Goal: Task Accomplishment & Management: Complete application form

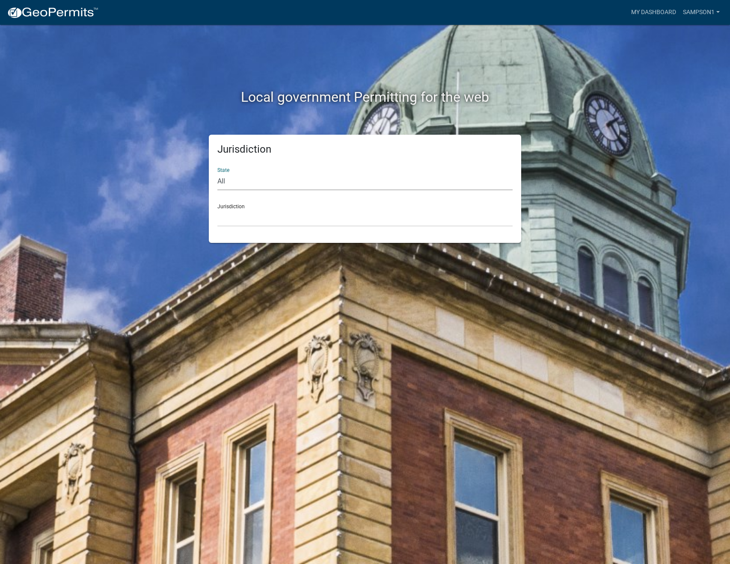
select select "[US_STATE]"
click at [245, 207] on div "Jurisdiction [GEOGRAPHIC_DATA], [US_STATE][PERSON_NAME][GEOGRAPHIC_DATA], [US_S…" at bounding box center [364, 212] width 295 height 30
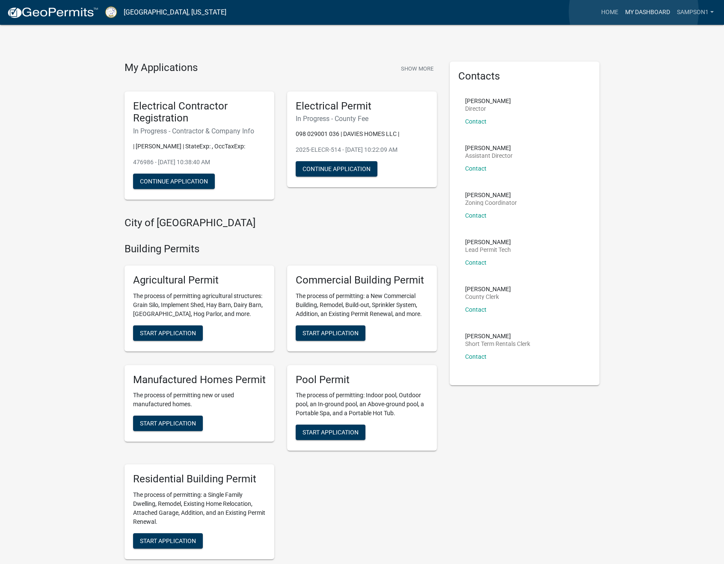
click at [634, 12] on link "My Dashboard" at bounding box center [648, 12] width 52 height 16
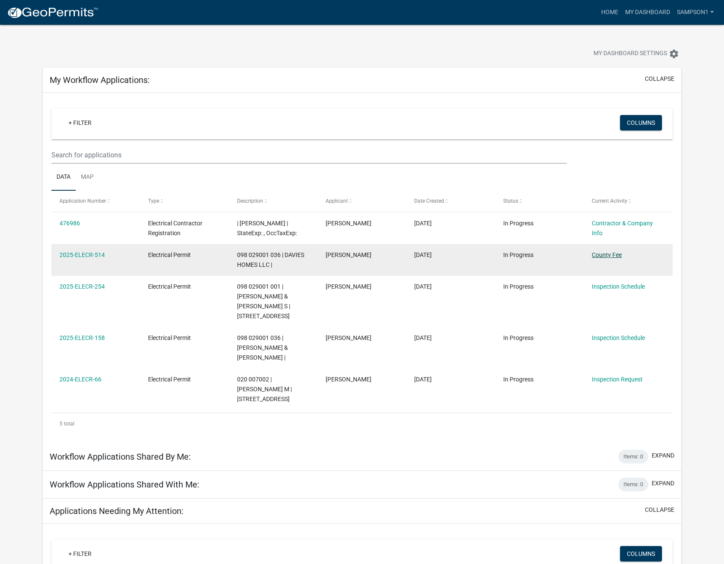
click at [603, 255] on link "County Fee" at bounding box center [607, 255] width 30 height 7
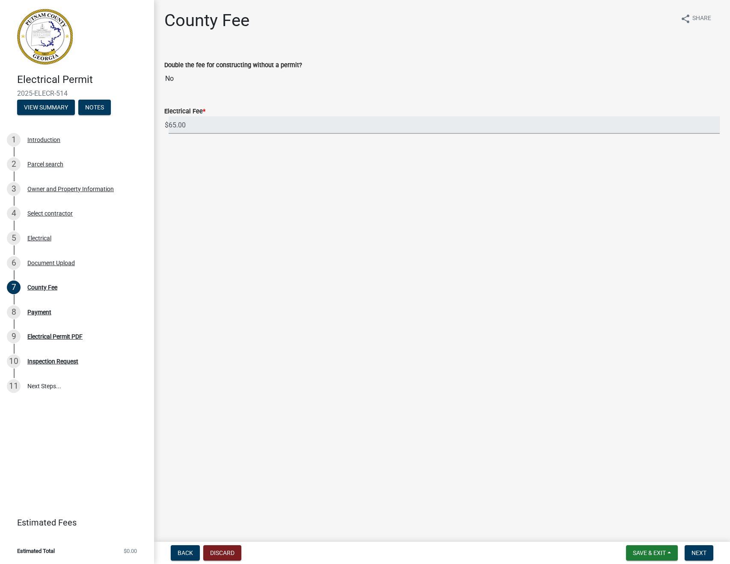
click at [284, 125] on input "65.00" at bounding box center [444, 125] width 551 height 18
click at [714, 125] on input "65.00" at bounding box center [444, 125] width 551 height 18
click at [716, 124] on input "65.00" at bounding box center [444, 125] width 551 height 18
click at [37, 311] on div "Payment" at bounding box center [39, 312] width 24 height 6
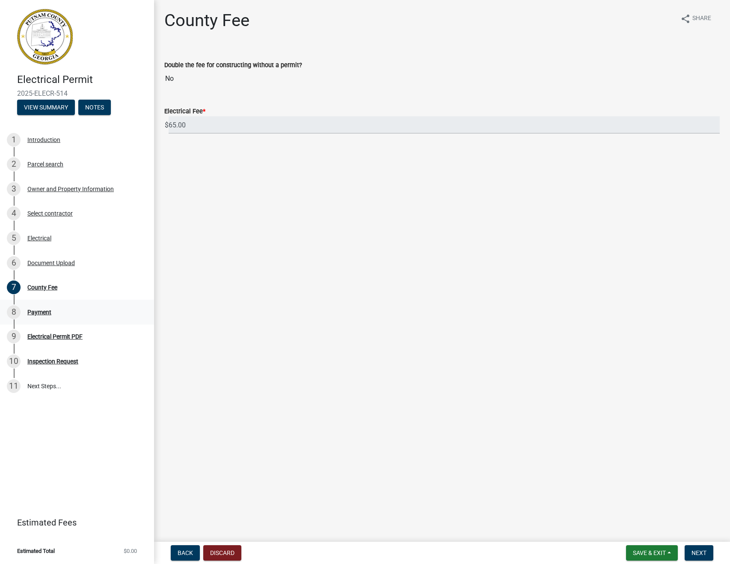
click at [42, 311] on div "Payment" at bounding box center [39, 312] width 24 height 6
click at [45, 284] on div "County Fee" at bounding box center [42, 287] width 30 height 6
click at [696, 550] on span "Next" at bounding box center [698, 553] width 15 height 7
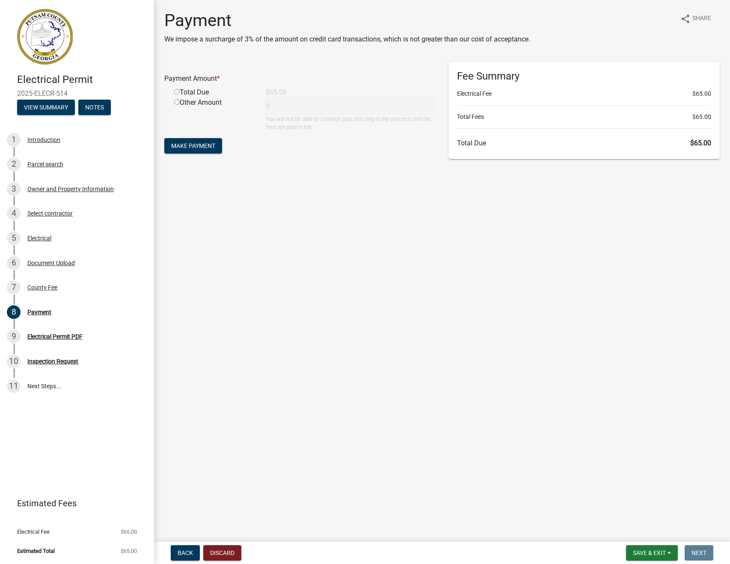
click at [176, 94] on input "radio" at bounding box center [177, 92] width 6 height 6
radio input "true"
type input "65"
click at [193, 145] on span "Make Payment" at bounding box center [193, 145] width 44 height 7
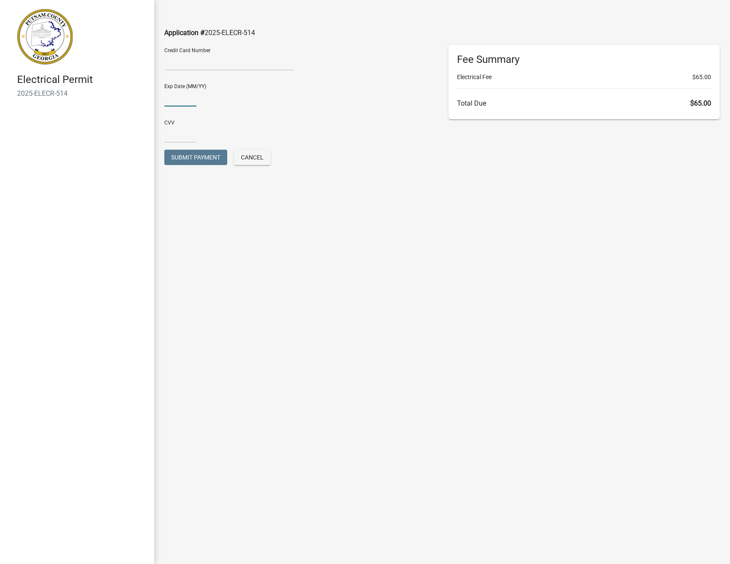
click at [190, 100] on input "text" at bounding box center [180, 98] width 32 height 18
type input "0830"
click at [187, 123] on div "CVV" at bounding box center [299, 128] width 271 height 30
click at [187, 124] on div "CVV" at bounding box center [299, 128] width 271 height 30
click at [182, 136] on input "text" at bounding box center [180, 134] width 32 height 18
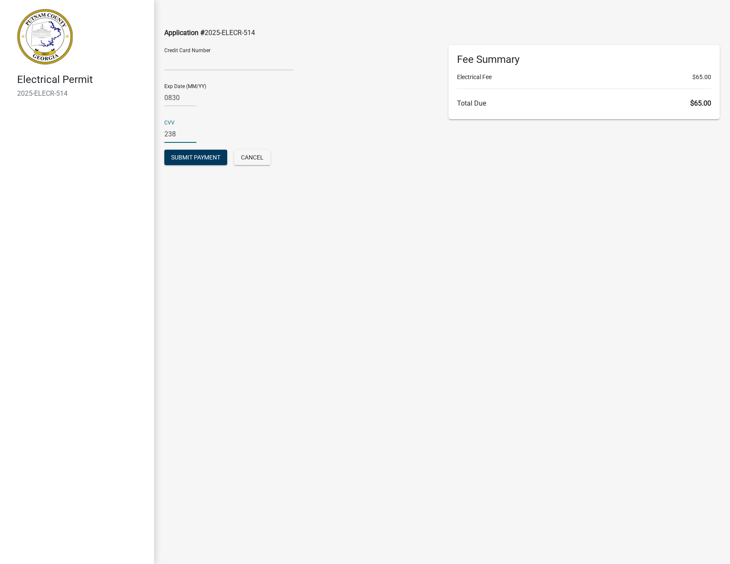
type input "238"
click at [172, 228] on main "Application # 2025-ELECR-514 Credit Card Number Exp Date (MM/YY) 0830 CVV 238 S…" at bounding box center [442, 269] width 576 height 539
click at [178, 161] on button "Submit Payment" at bounding box center [195, 157] width 63 height 15
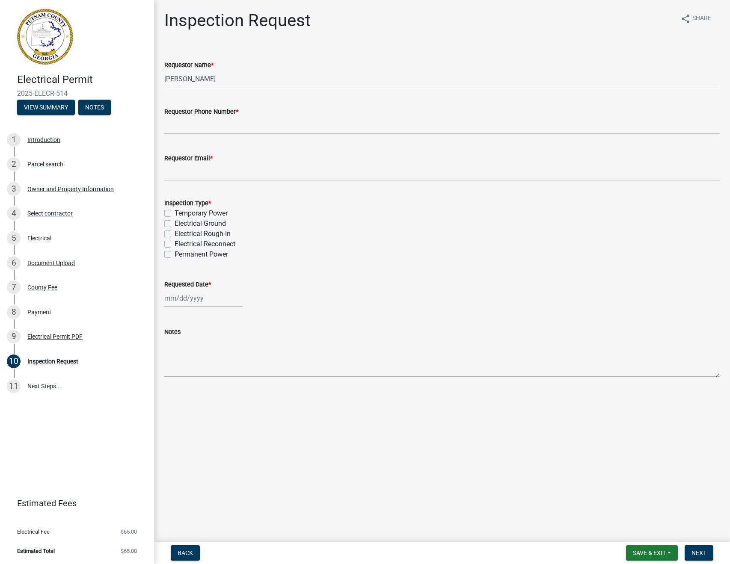
click at [175, 212] on label "Temporary Power" at bounding box center [201, 213] width 53 height 10
click at [175, 212] on input "Temporary Power" at bounding box center [178, 211] width 6 height 6
checkbox input "true"
checkbox input "false"
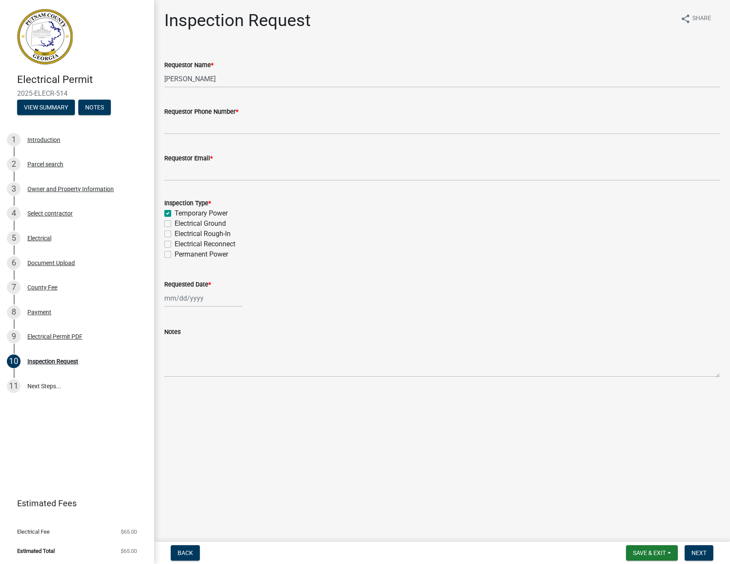
checkbox input "false"
click at [193, 301] on div at bounding box center [203, 299] width 78 height 18
select select "9"
select select "2025"
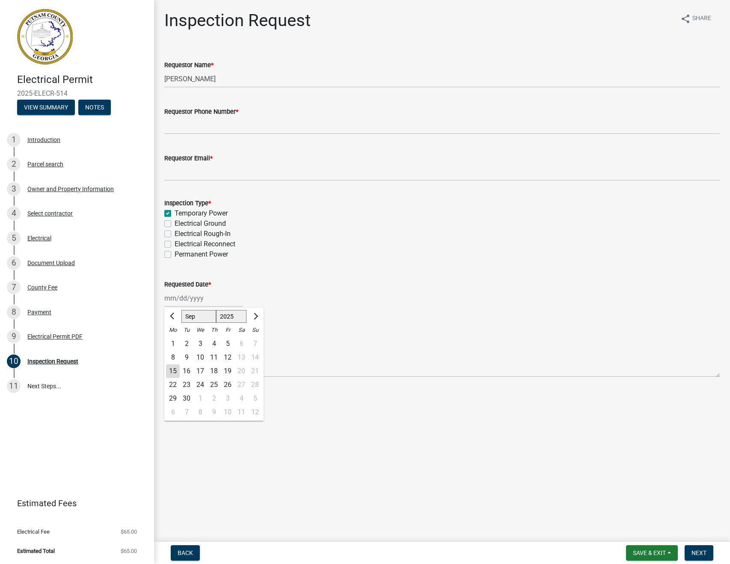
click at [189, 371] on div "16" at bounding box center [187, 371] width 14 height 14
type input "09/16/2025"
click at [696, 554] on span "Next" at bounding box center [698, 553] width 15 height 7
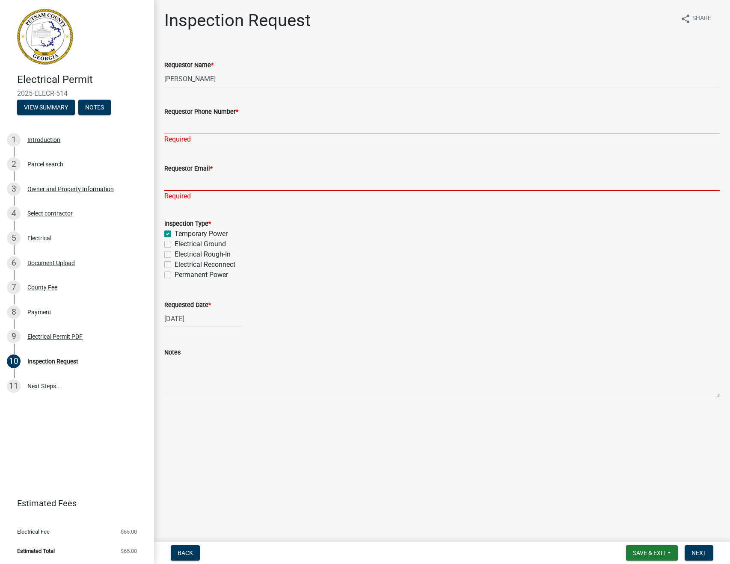
click at [203, 185] on input "Requestor Email *" at bounding box center [441, 183] width 555 height 18
click at [255, 128] on input "Requestor Phone Number *" at bounding box center [441, 126] width 555 height 18
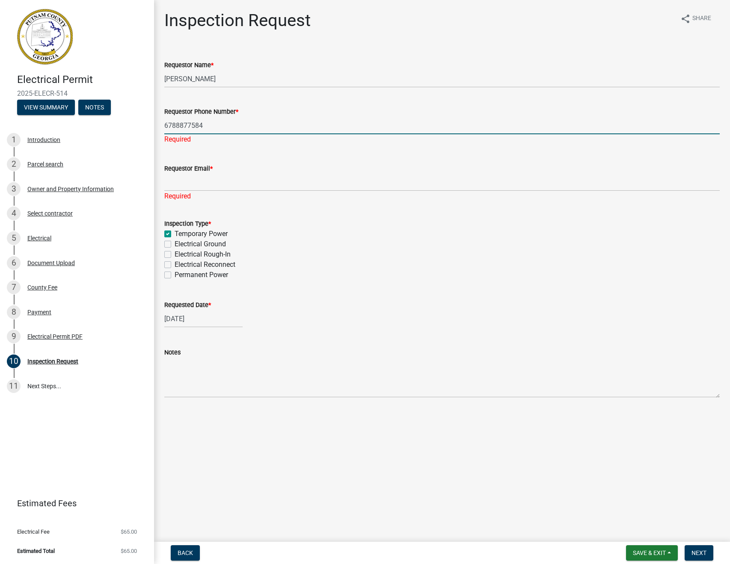
type input "6788877584"
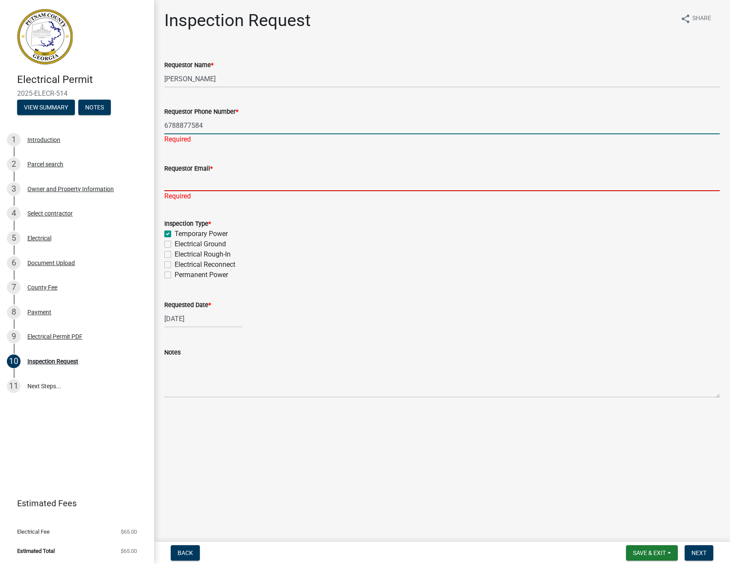
click at [233, 184] on div "Requestor Email * Required" at bounding box center [441, 176] width 555 height 50
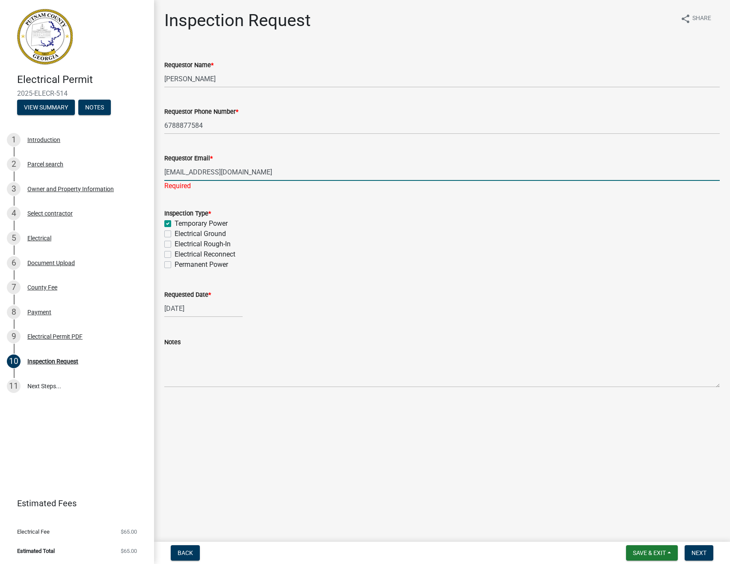
type input "sampsonelectric@gmail.com"
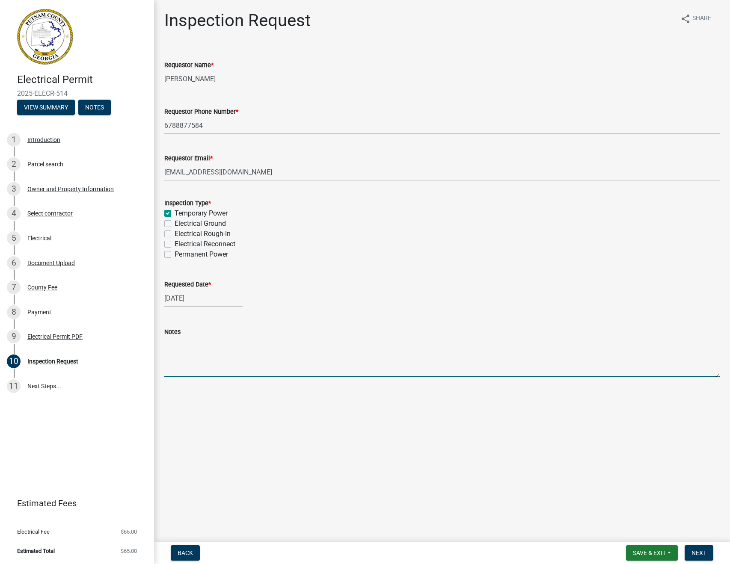
click at [455, 365] on textarea "Notes" at bounding box center [441, 357] width 555 height 40
click at [699, 552] on span "Next" at bounding box center [698, 553] width 15 height 7
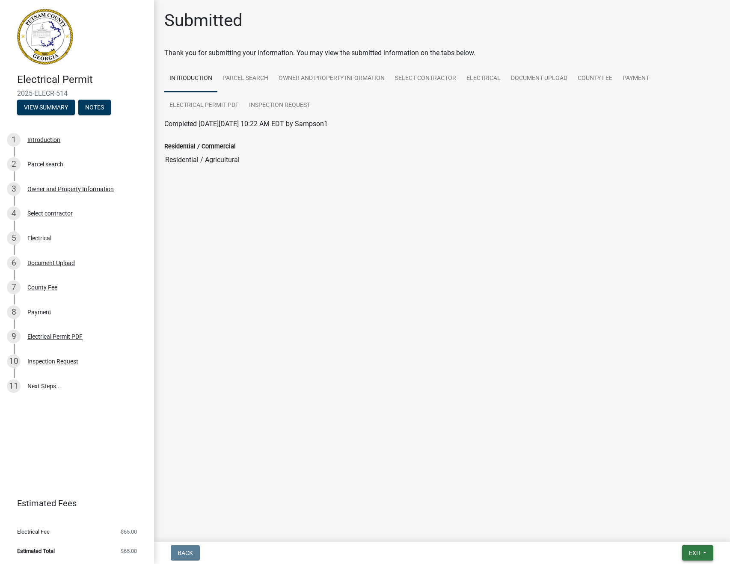
click at [694, 553] on span "Exit" at bounding box center [695, 553] width 12 height 7
click at [658, 530] on button "Save & Exit" at bounding box center [679, 531] width 68 height 21
